Goal: Book appointment/travel/reservation

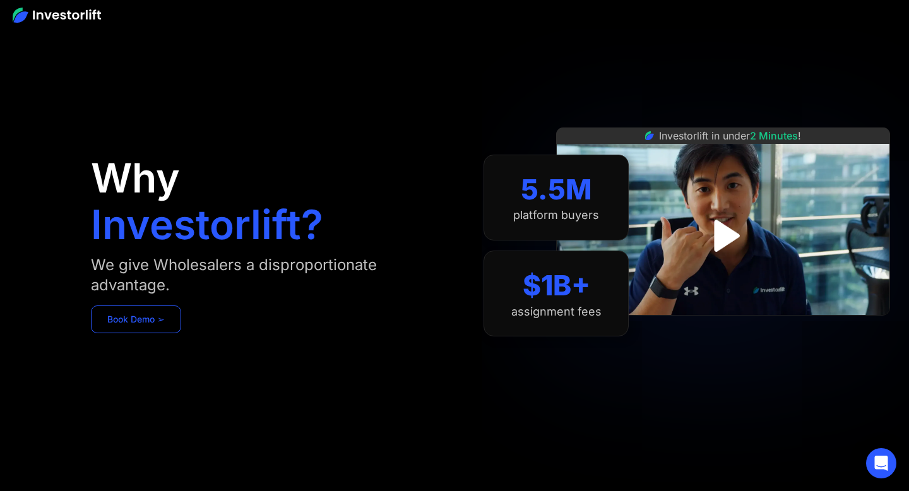
click at [160, 319] on link "Book Demo ➢" at bounding box center [136, 320] width 90 height 28
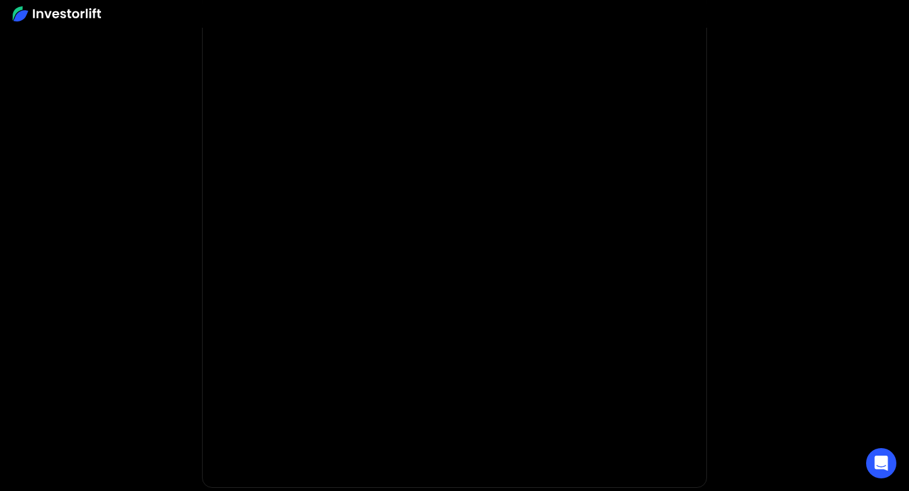
scroll to position [58, 0]
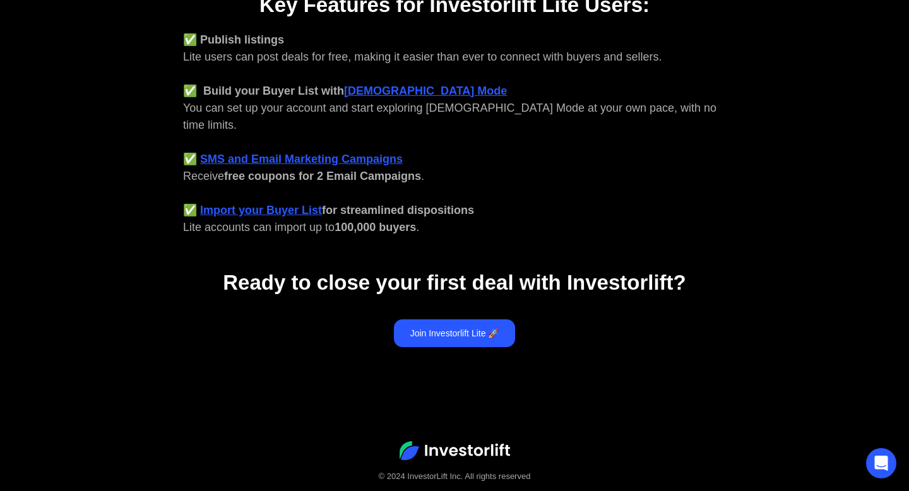
scroll to position [556, 0]
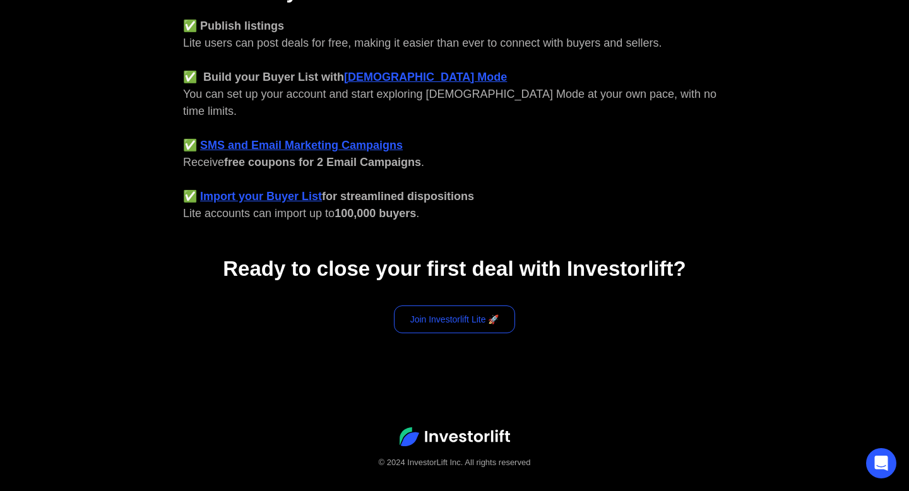
click at [455, 309] on link "Join Investorlift Lite 🚀" at bounding box center [455, 320] width 122 height 28
